Goal: Information Seeking & Learning: Learn about a topic

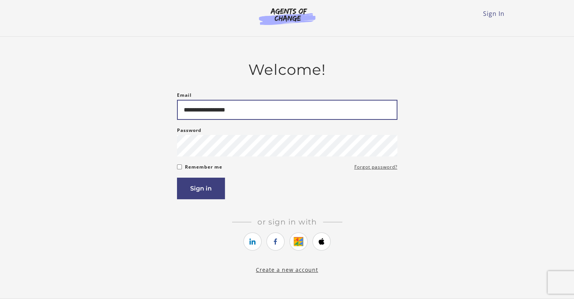
type input "**********"
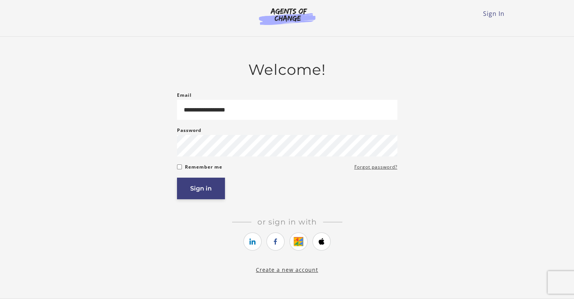
click at [189, 197] on button "Sign in" at bounding box center [201, 188] width 48 height 22
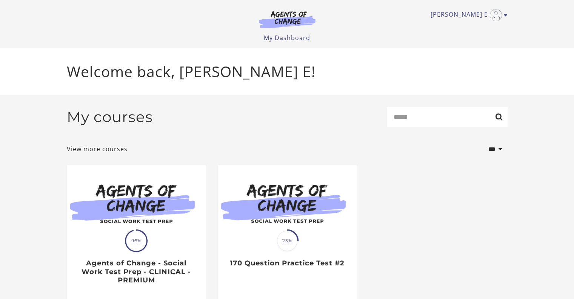
scroll to position [12, 0]
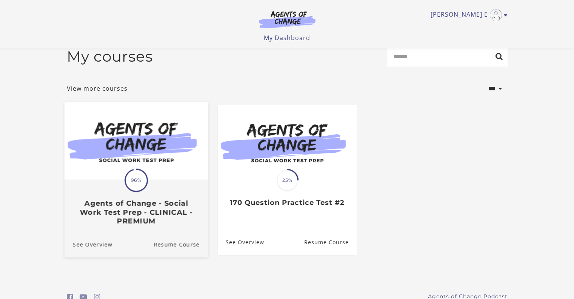
click at [142, 171] on div "Translation missing: en.liquid.partials.dashboard_course_card.progress_descript…" at bounding box center [136, 179] width 23 height 23
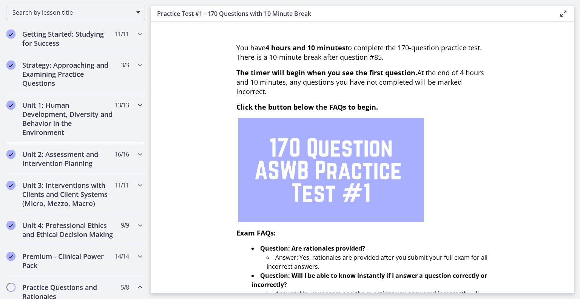
scroll to position [116, 0]
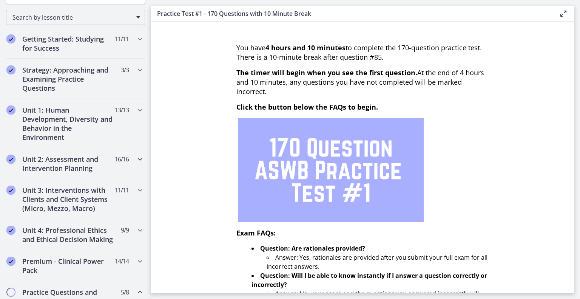
click at [82, 161] on h2 "Unit 2: Assessment and Intervention Planning" at bounding box center [68, 163] width 92 height 18
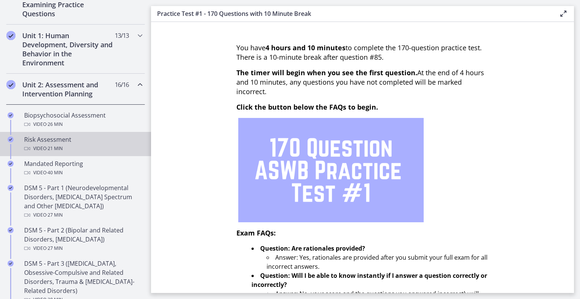
scroll to position [190, 0]
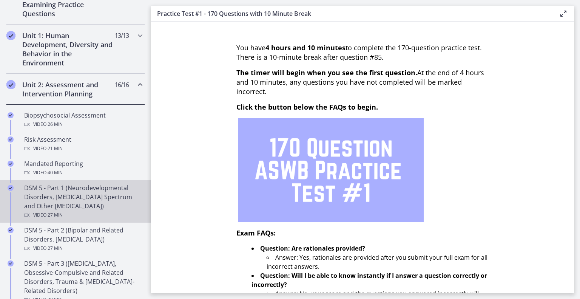
click at [53, 203] on div "DSM 5 - Part 1 (Neurodevelopmental Disorders, [MEDICAL_DATA] Spectrum and Other…" at bounding box center [83, 201] width 118 height 36
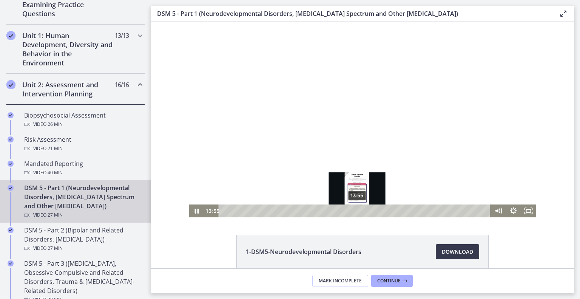
click at [354, 209] on div "13:55" at bounding box center [355, 210] width 263 height 13
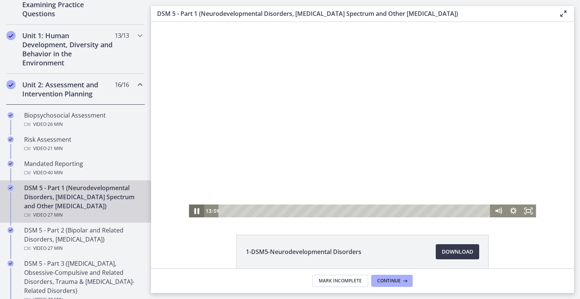
click at [190, 211] on icon "Pause" at bounding box center [196, 210] width 18 height 15
